Goal: Transaction & Acquisition: Purchase product/service

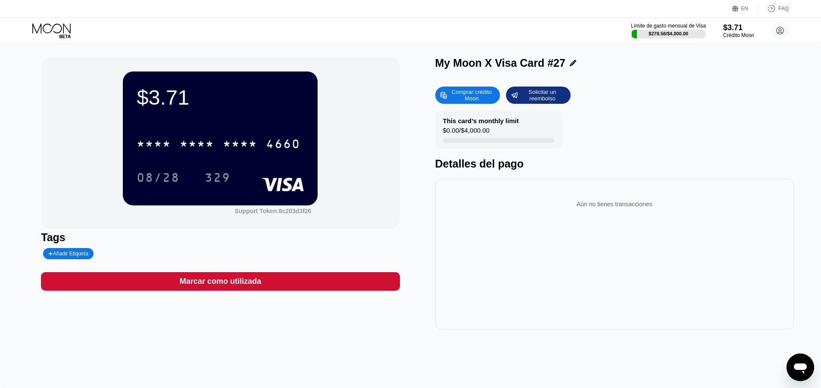
click at [48, 35] on icon at bounding box center [52, 30] width 40 height 15
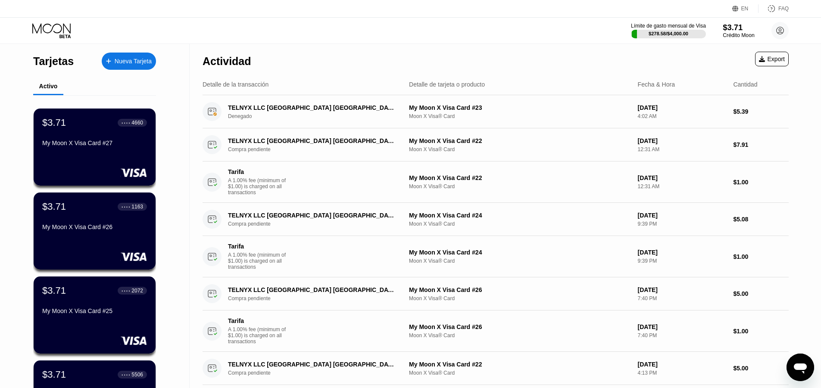
click at [734, 29] on div "$3.71" at bounding box center [738, 27] width 31 height 9
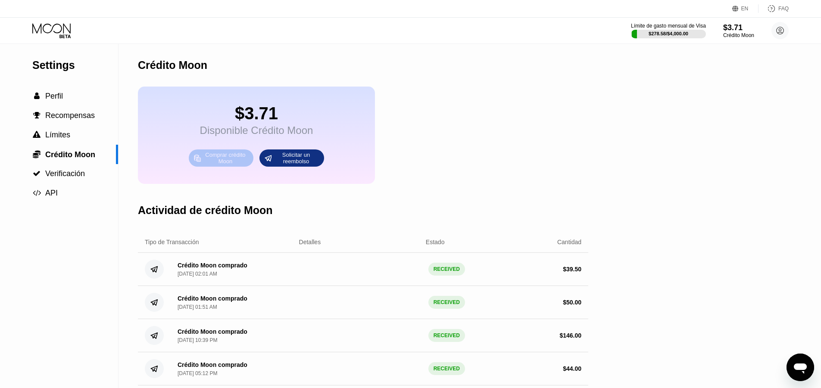
click at [229, 165] on div "Comprar crédito Moon" at bounding box center [225, 158] width 47 height 14
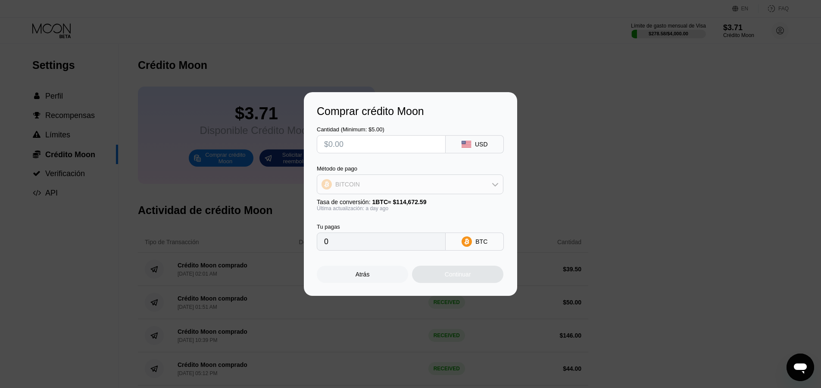
click at [381, 185] on div "BITCOIN" at bounding box center [410, 184] width 186 height 17
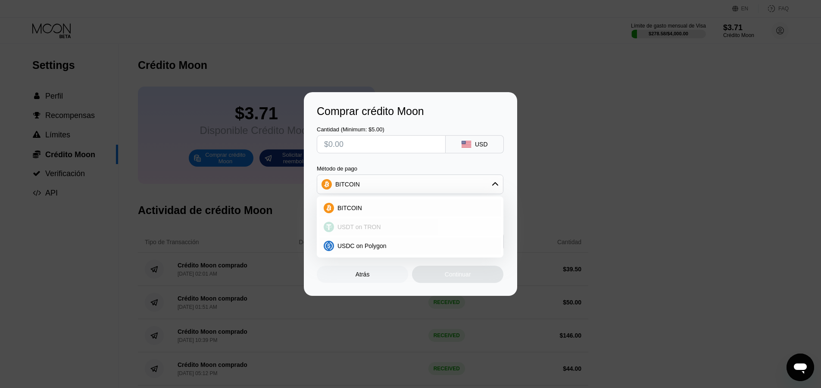
click at [370, 230] on span "USDT on TRON" at bounding box center [359, 227] width 44 height 7
type input "0.00"
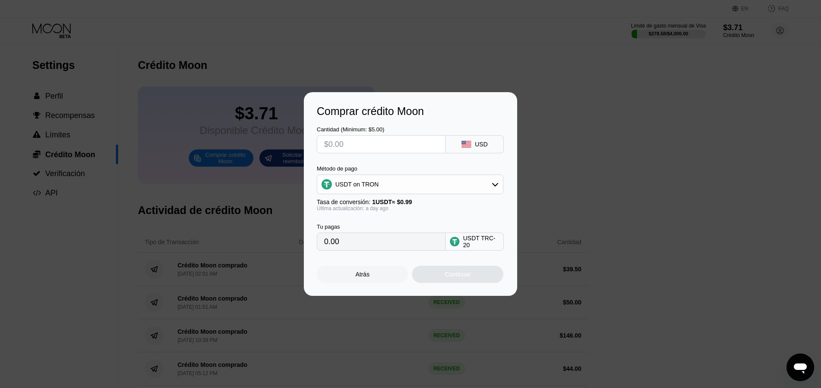
click at [387, 151] on input "text" at bounding box center [381, 144] width 114 height 17
type input "$5"
type input "5.05"
type input "$50"
type input "50.51"
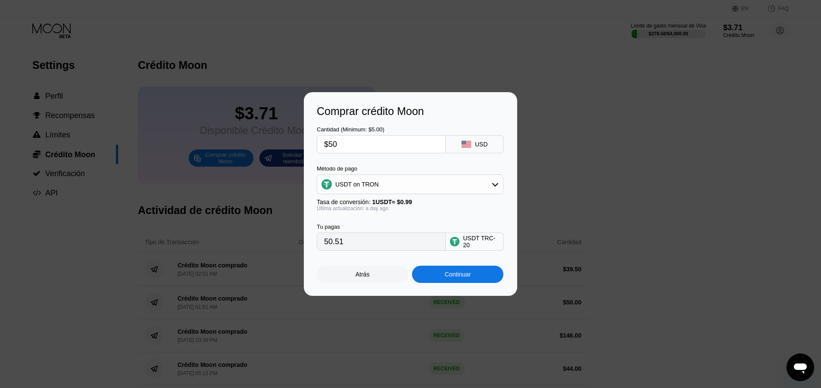
type input "$50"
click at [446, 273] on div "Continuar" at bounding box center [457, 274] width 91 height 17
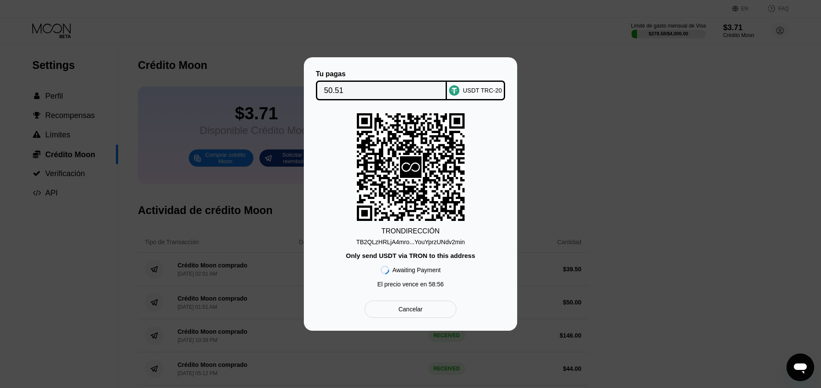
click at [421, 243] on div "TB2QLzHRLjA4mro...YouYprzUNdv2min" at bounding box center [410, 242] width 109 height 7
click at [413, 88] on input "50.51" at bounding box center [381, 90] width 115 height 17
